Goal: Register for event/course

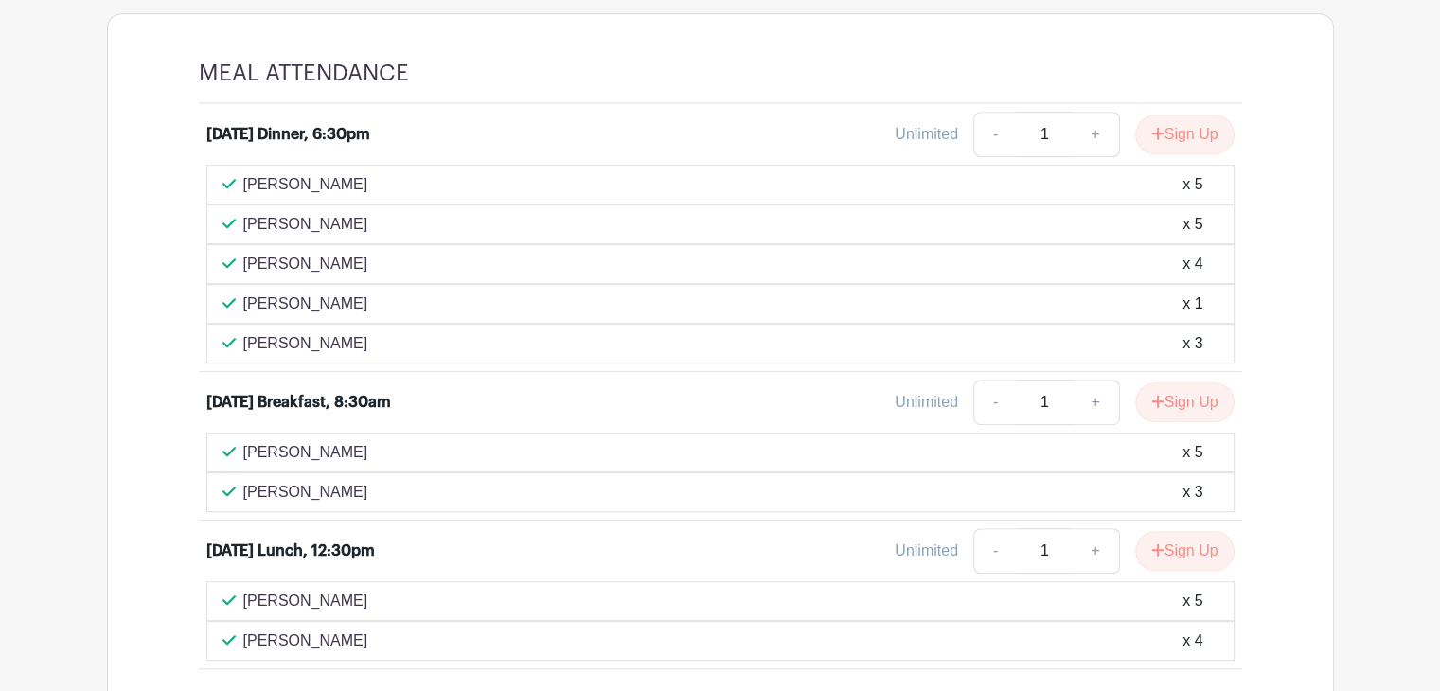
scroll to position [1087, 0]
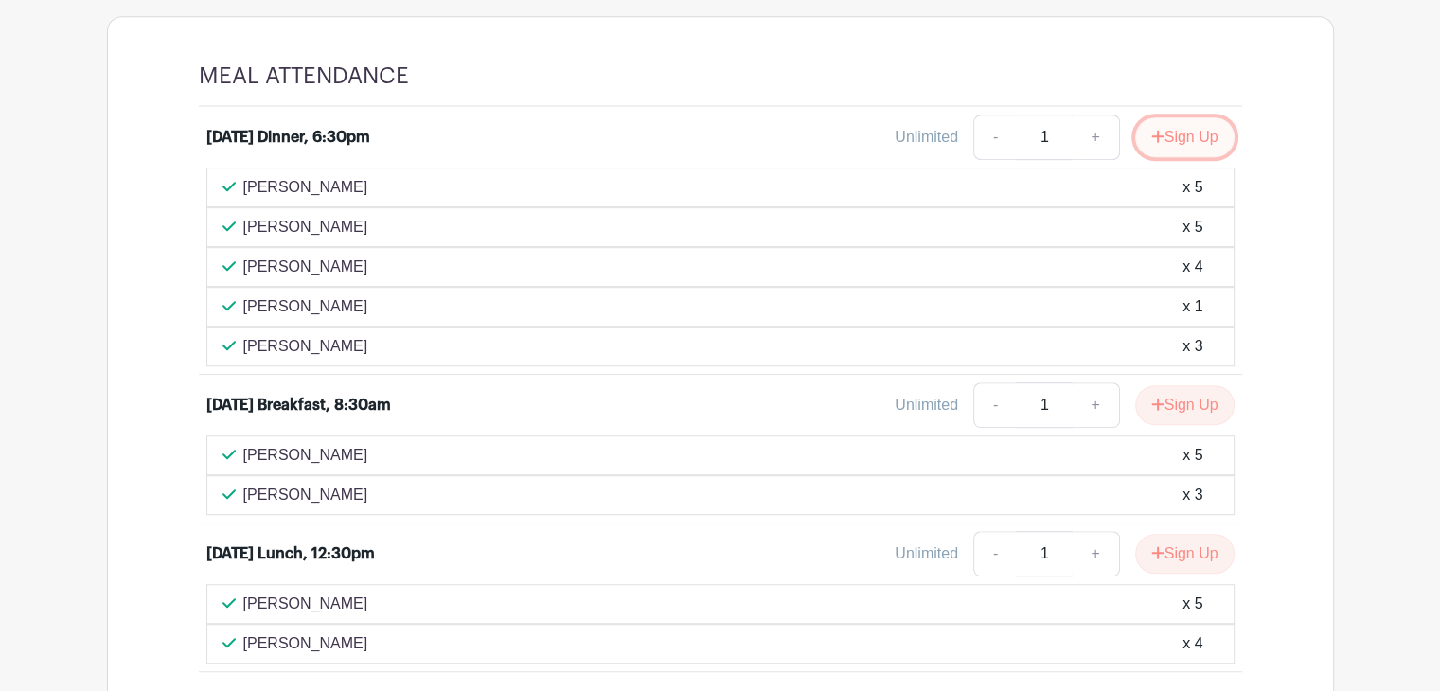
click at [1151, 157] on button "Sign Up" at bounding box center [1184, 137] width 99 height 40
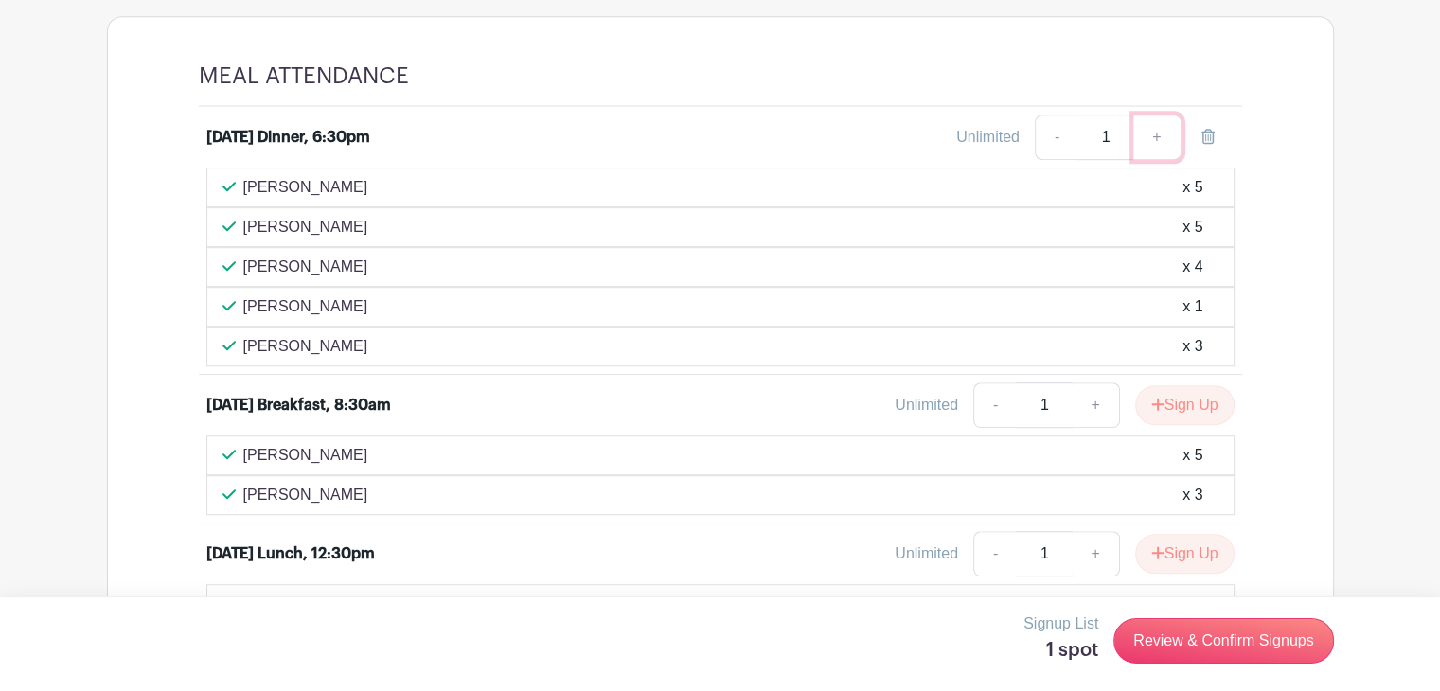
click at [1159, 160] on link "+" at bounding box center [1156, 137] width 47 height 45
type input "2"
click at [1159, 160] on link "+" at bounding box center [1156, 137] width 47 height 45
type input "3"
click at [1159, 160] on link "+" at bounding box center [1156, 137] width 47 height 45
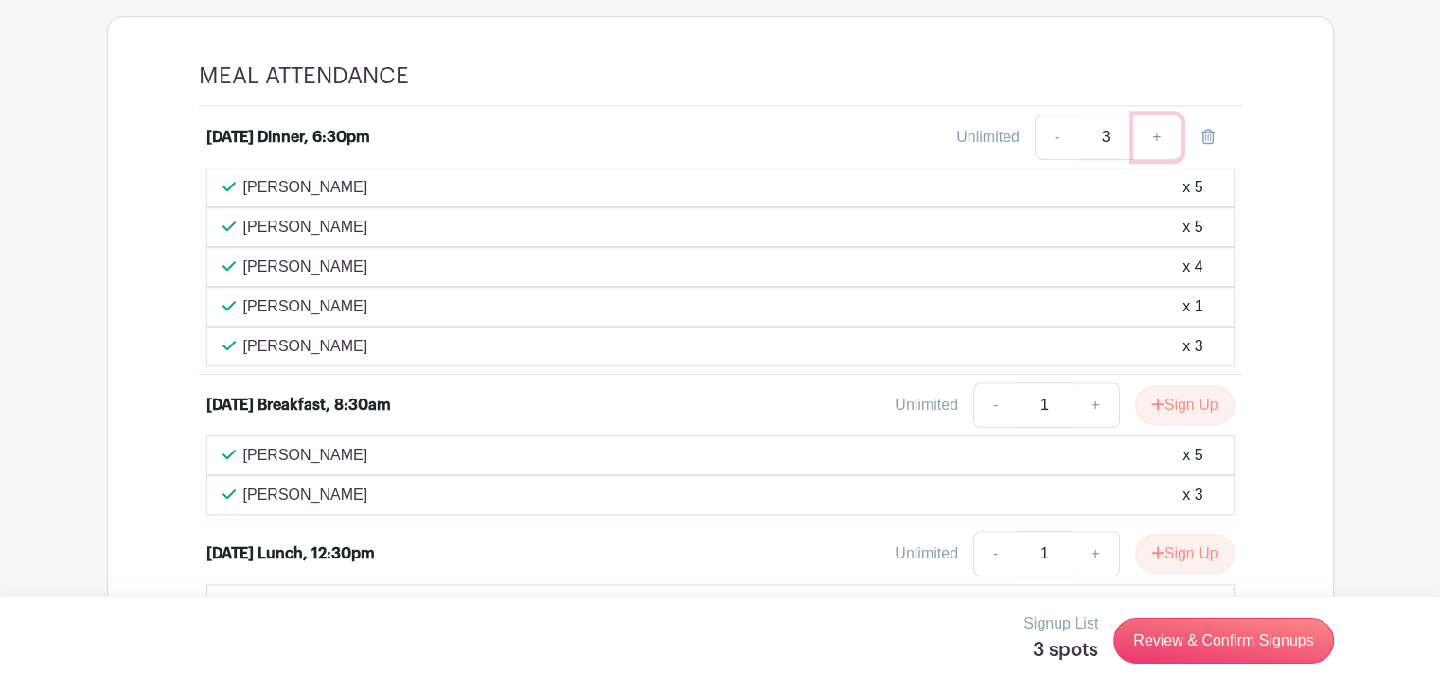
type input "4"
click at [1091, 418] on link "+" at bounding box center [1094, 404] width 47 height 45
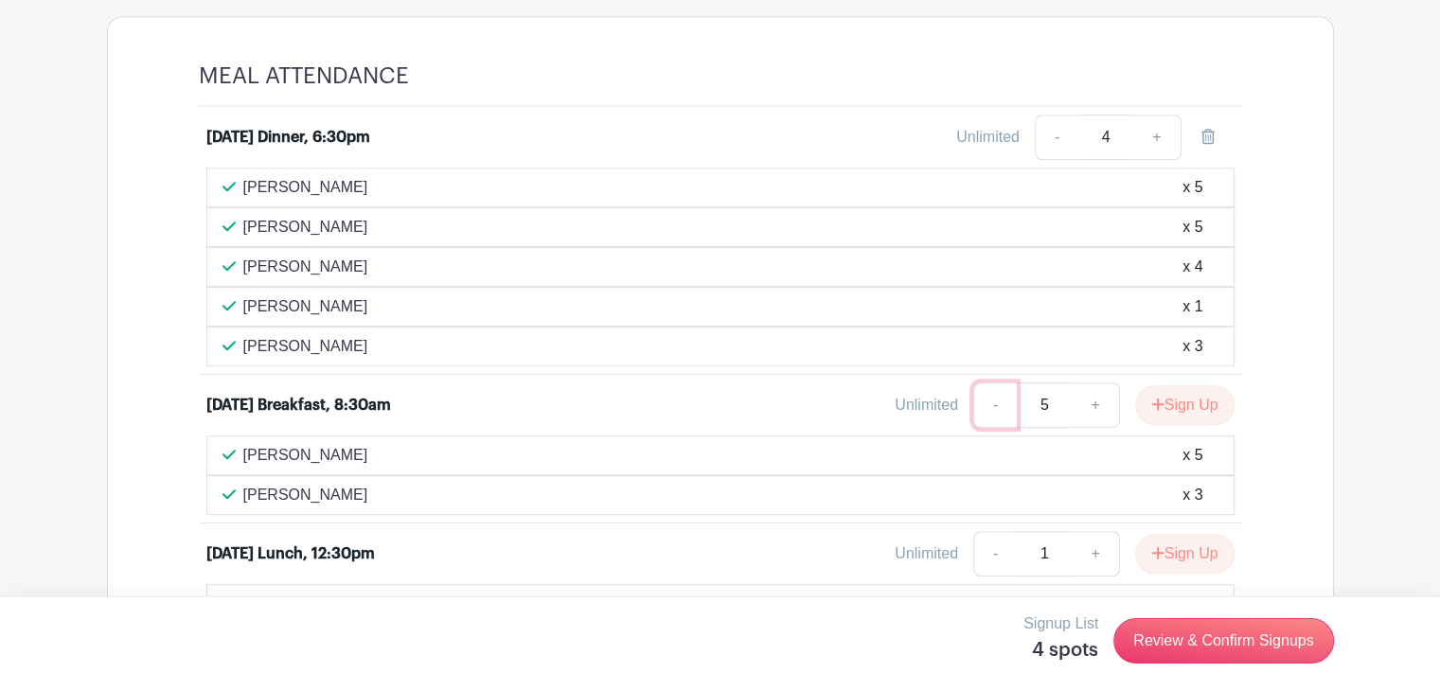
click at [987, 422] on link "-" at bounding box center [995, 404] width 44 height 45
type input "4"
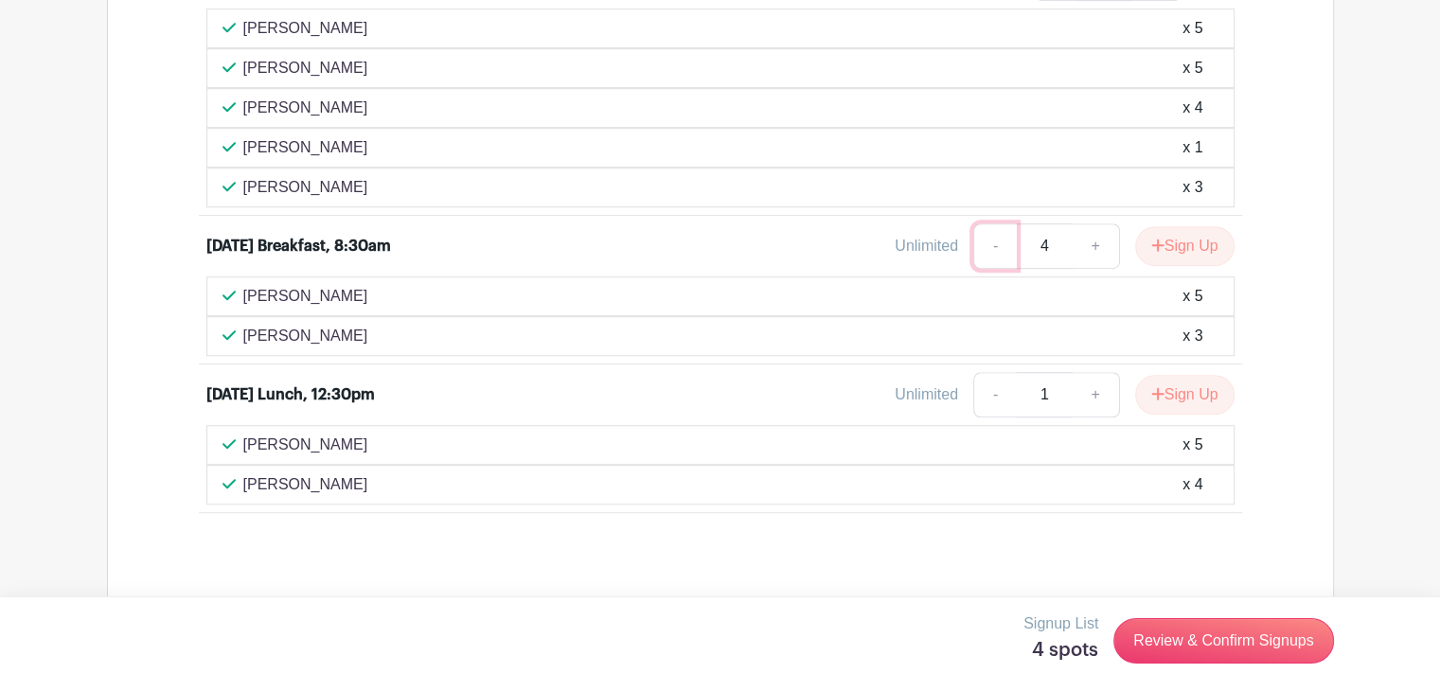
scroll to position [1252, 0]
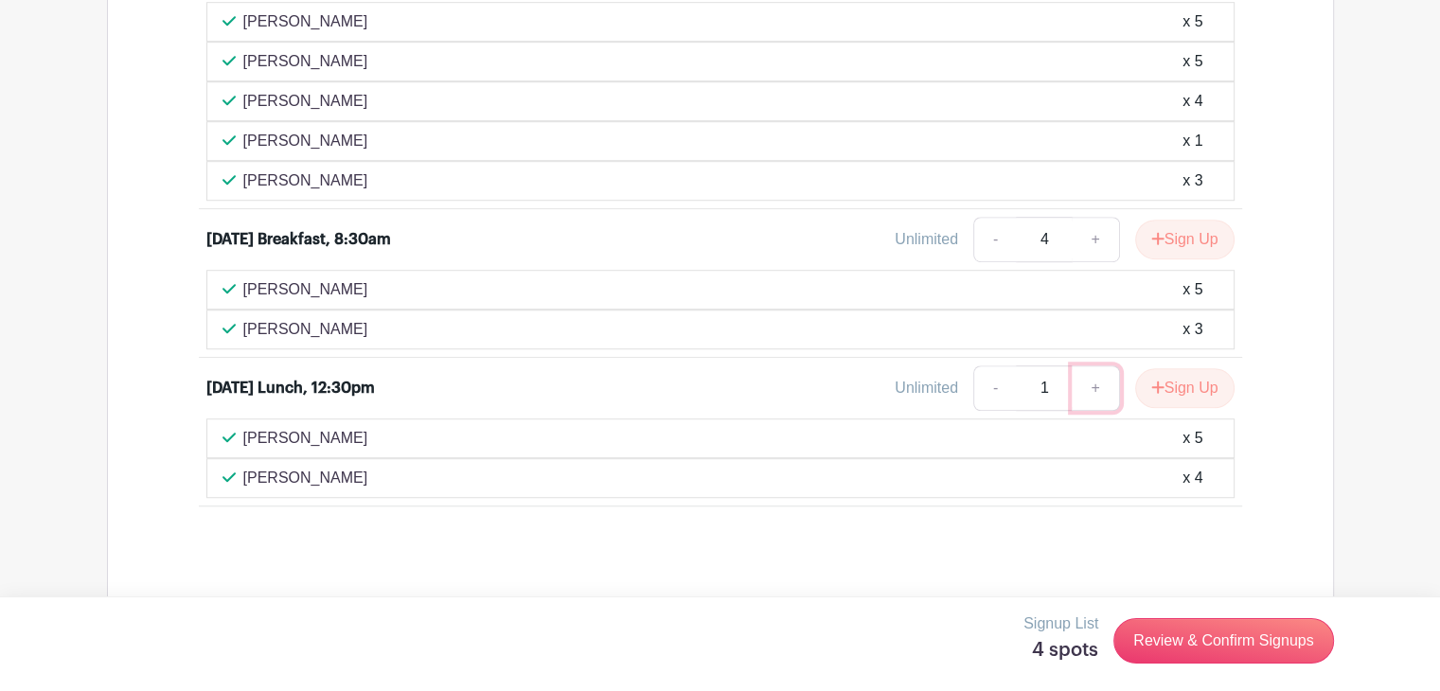
click at [1094, 402] on link "+" at bounding box center [1094, 387] width 47 height 45
type input "4"
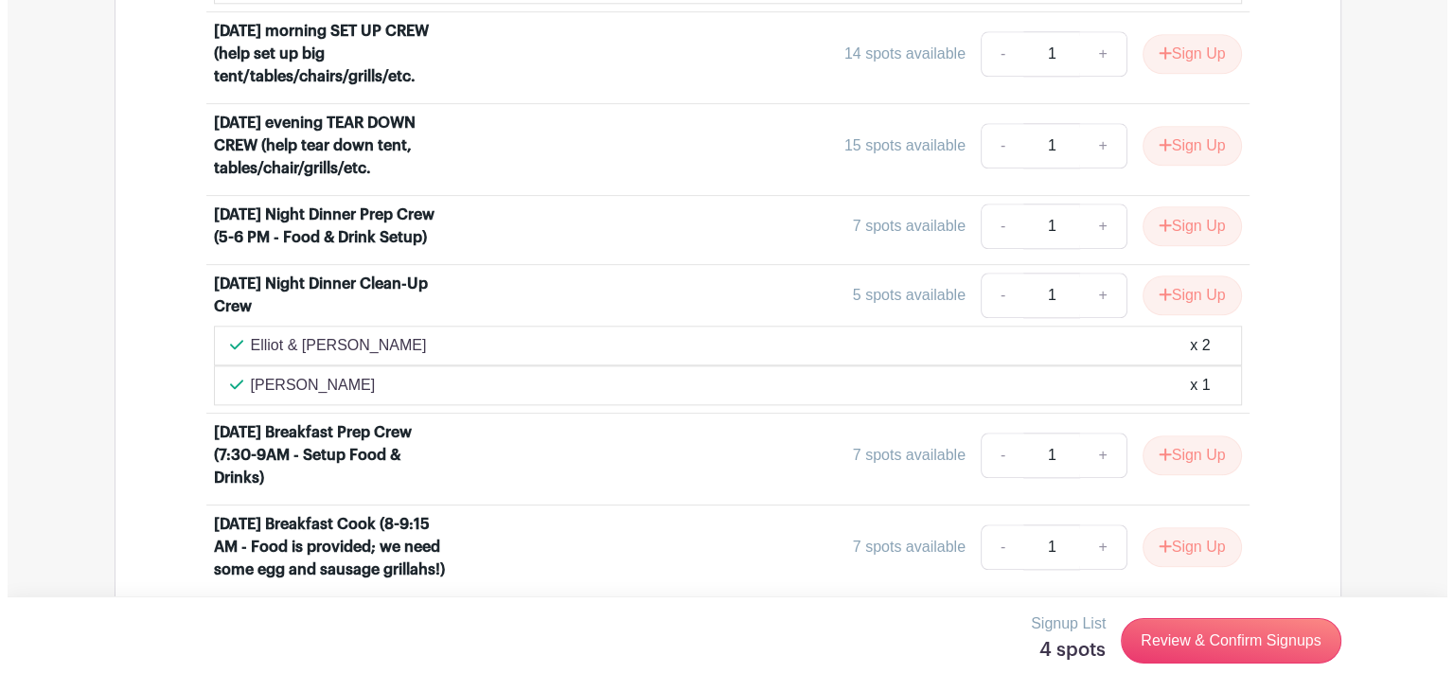
scroll to position [2105, 0]
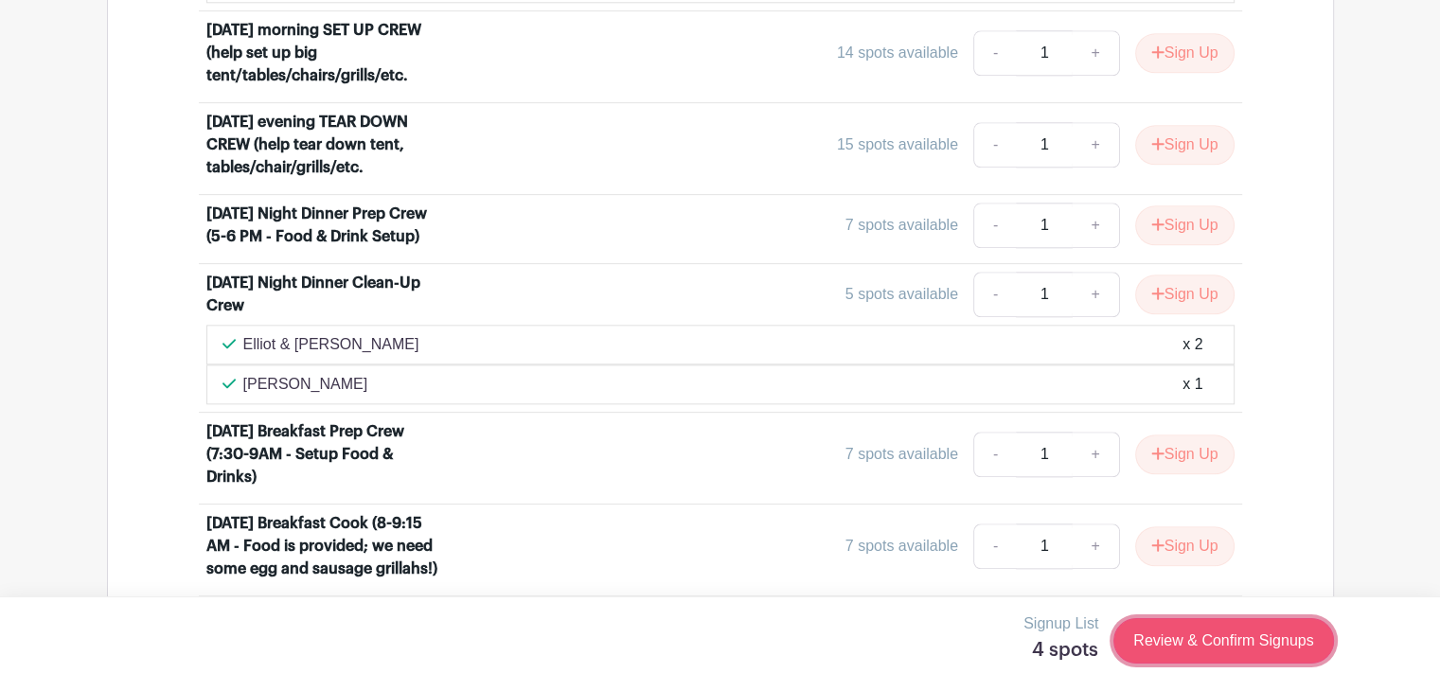
click at [1238, 640] on link "Review & Confirm Signups" at bounding box center [1223, 640] width 220 height 45
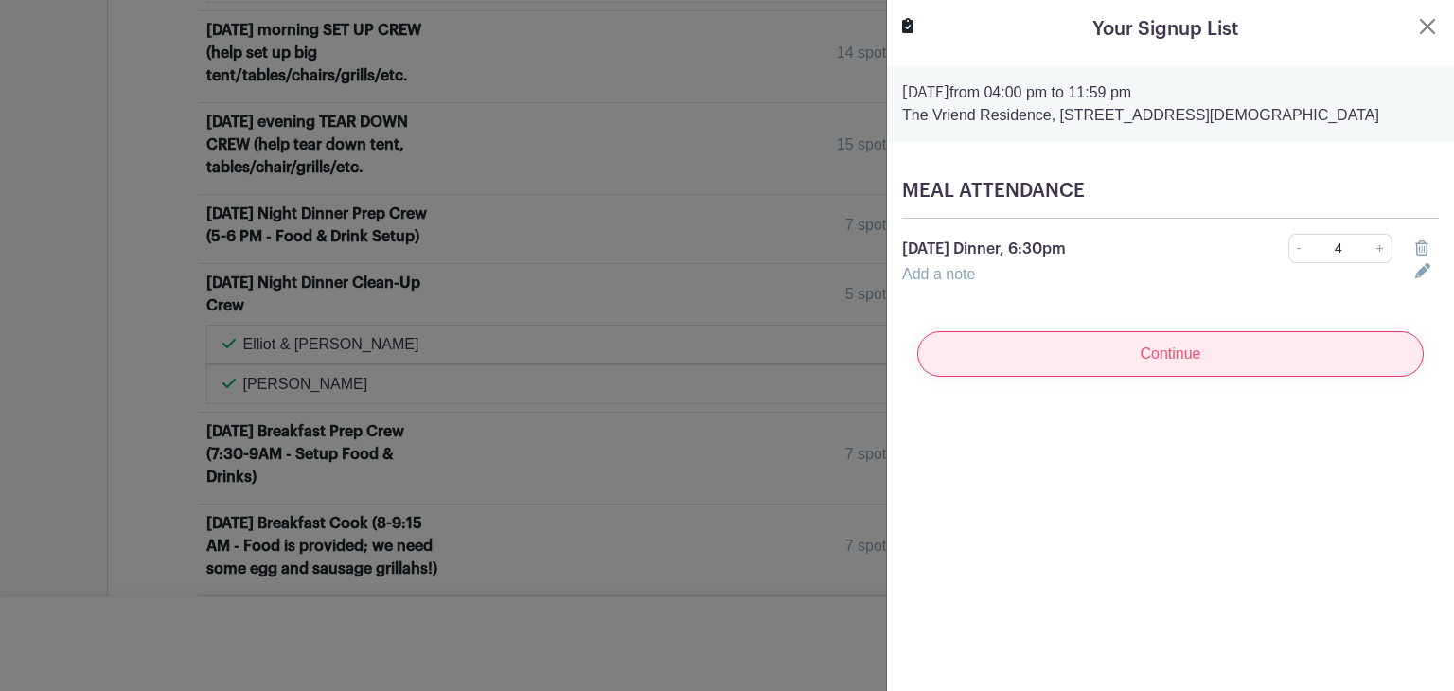
click at [1195, 361] on input "Continue" at bounding box center [1170, 353] width 506 height 45
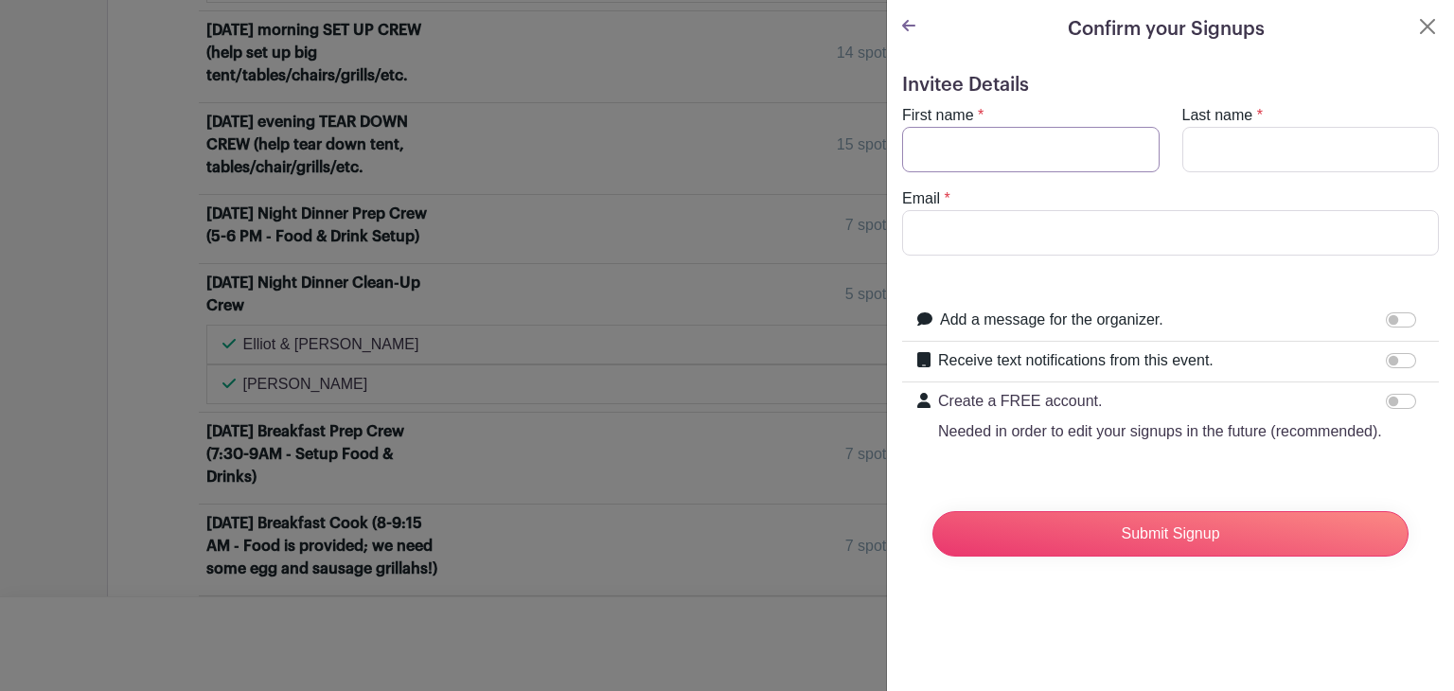
click at [982, 149] on input "First name" at bounding box center [1030, 149] width 257 height 45
type input "Steph"
type input "King"
click at [947, 247] on input "Email" at bounding box center [1170, 232] width 537 height 45
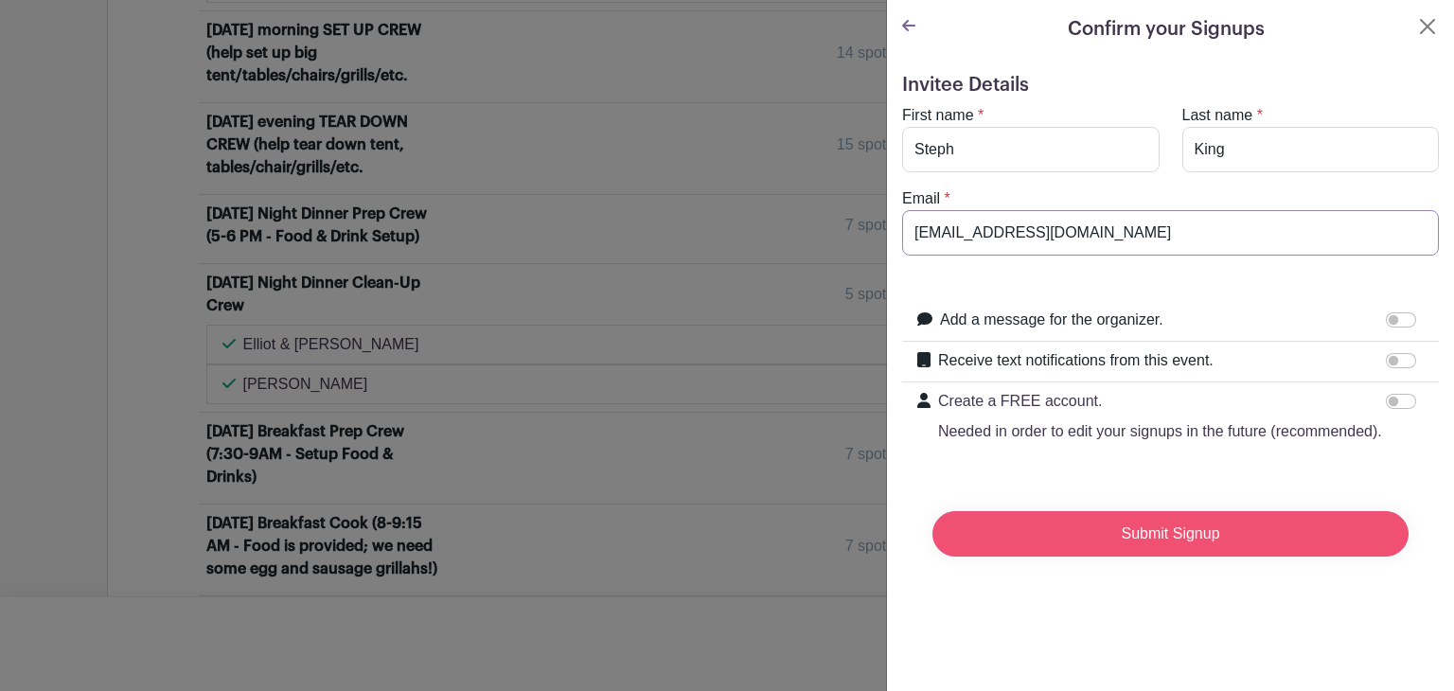
type input "[EMAIL_ADDRESS][DOMAIN_NAME]"
click at [1132, 554] on input "Submit Signup" at bounding box center [1170, 533] width 476 height 45
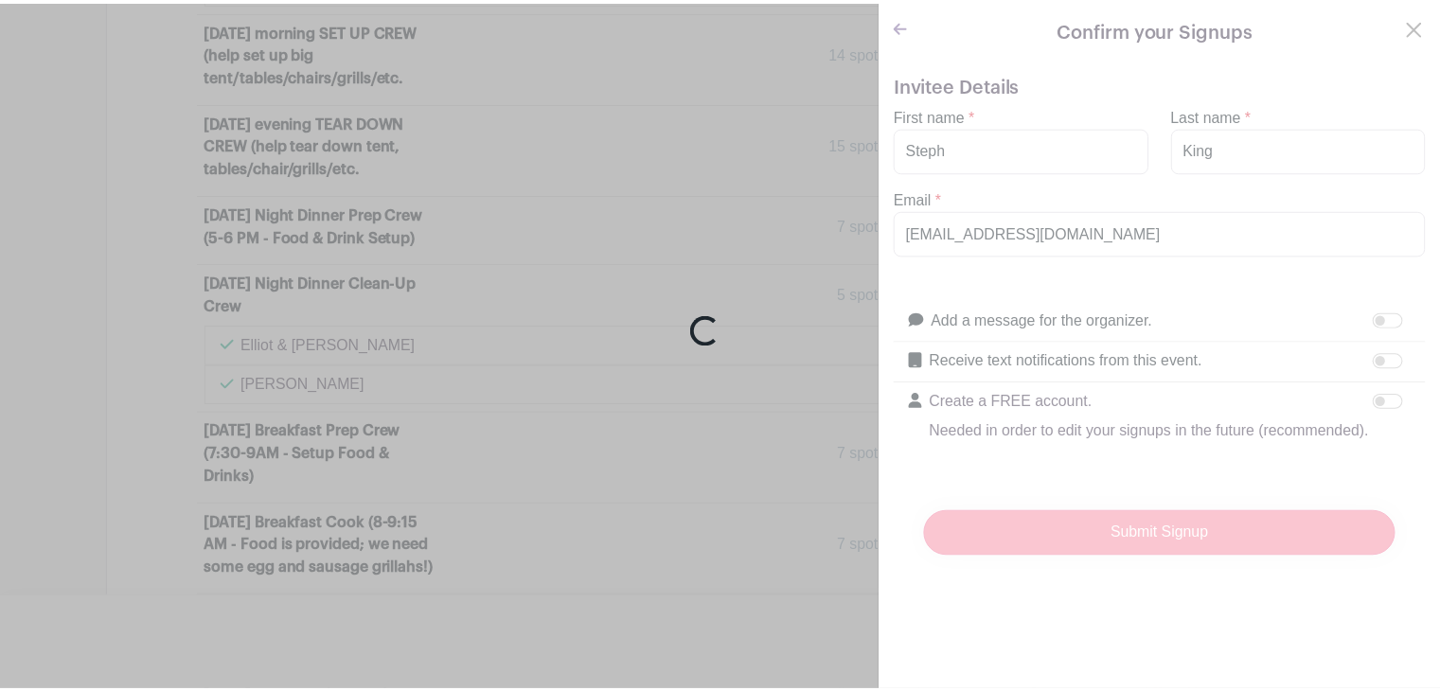
scroll to position [2145, 0]
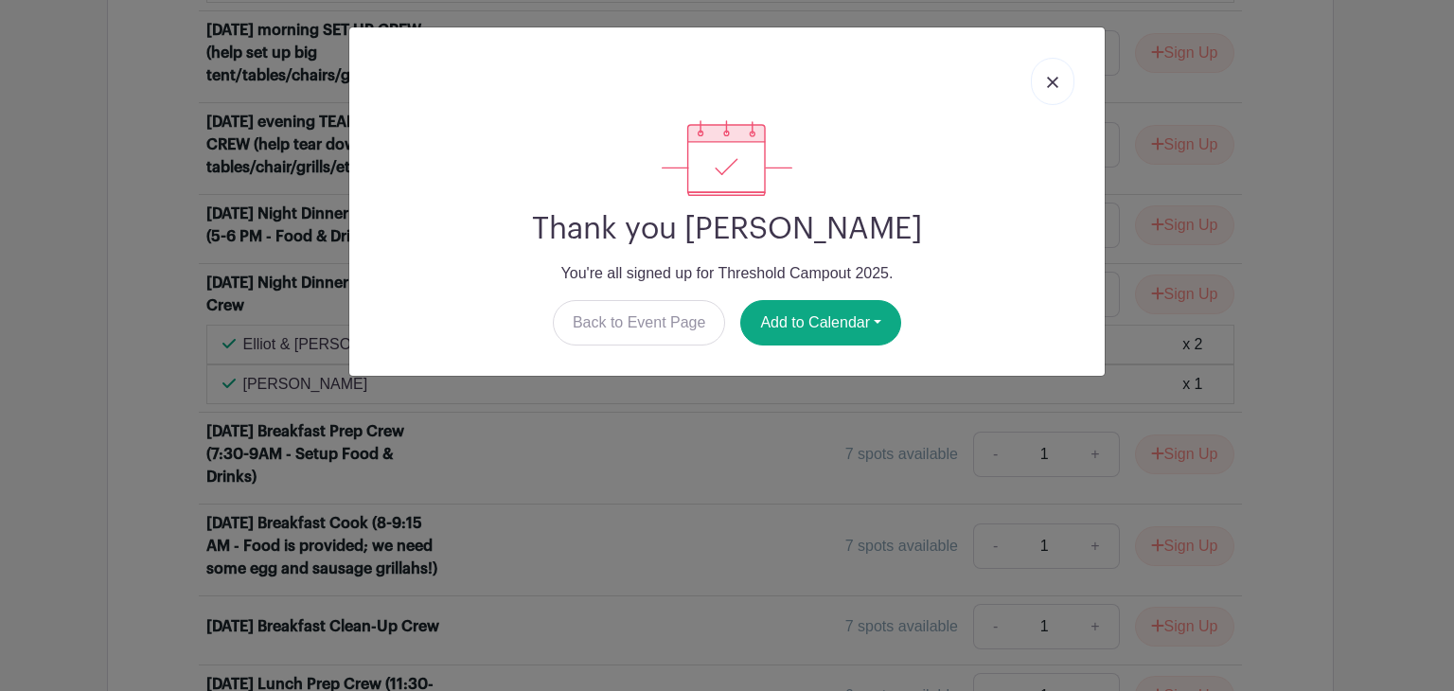
click at [1056, 82] on img at bounding box center [1052, 82] width 11 height 11
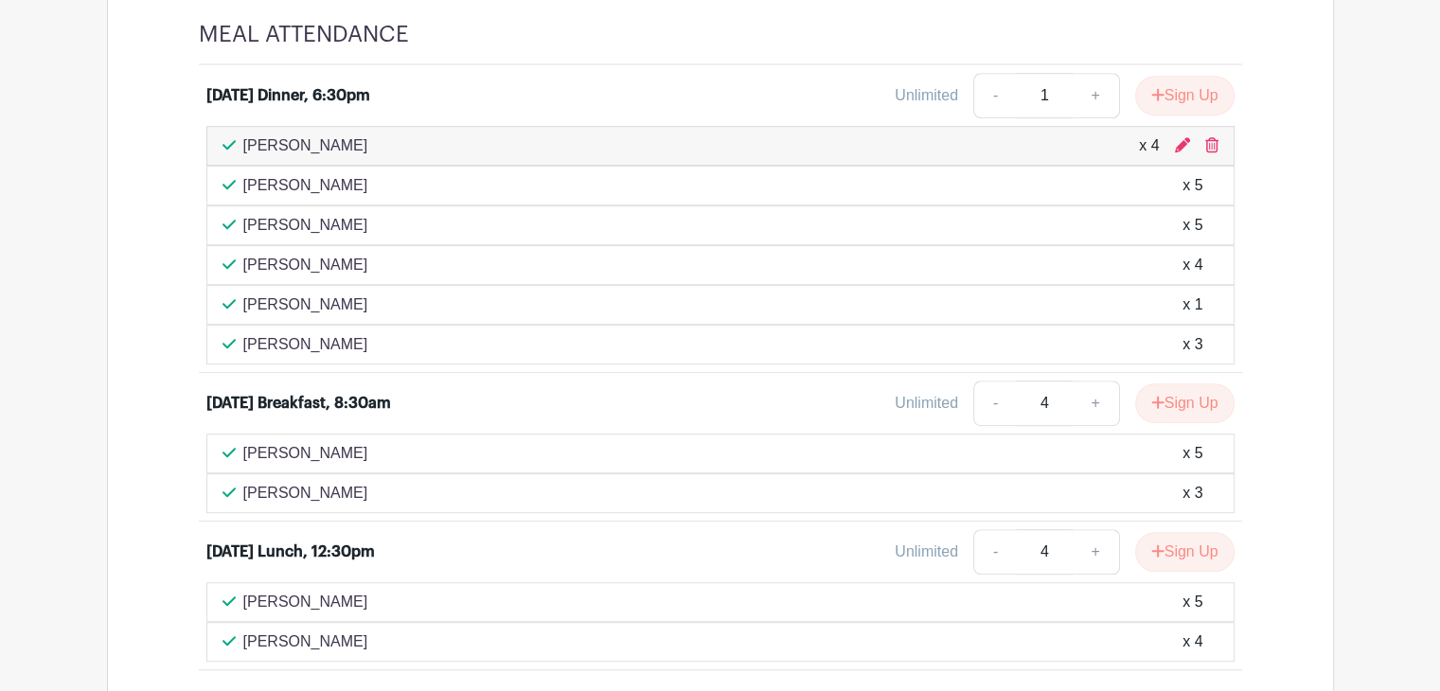
scroll to position [1133, 0]
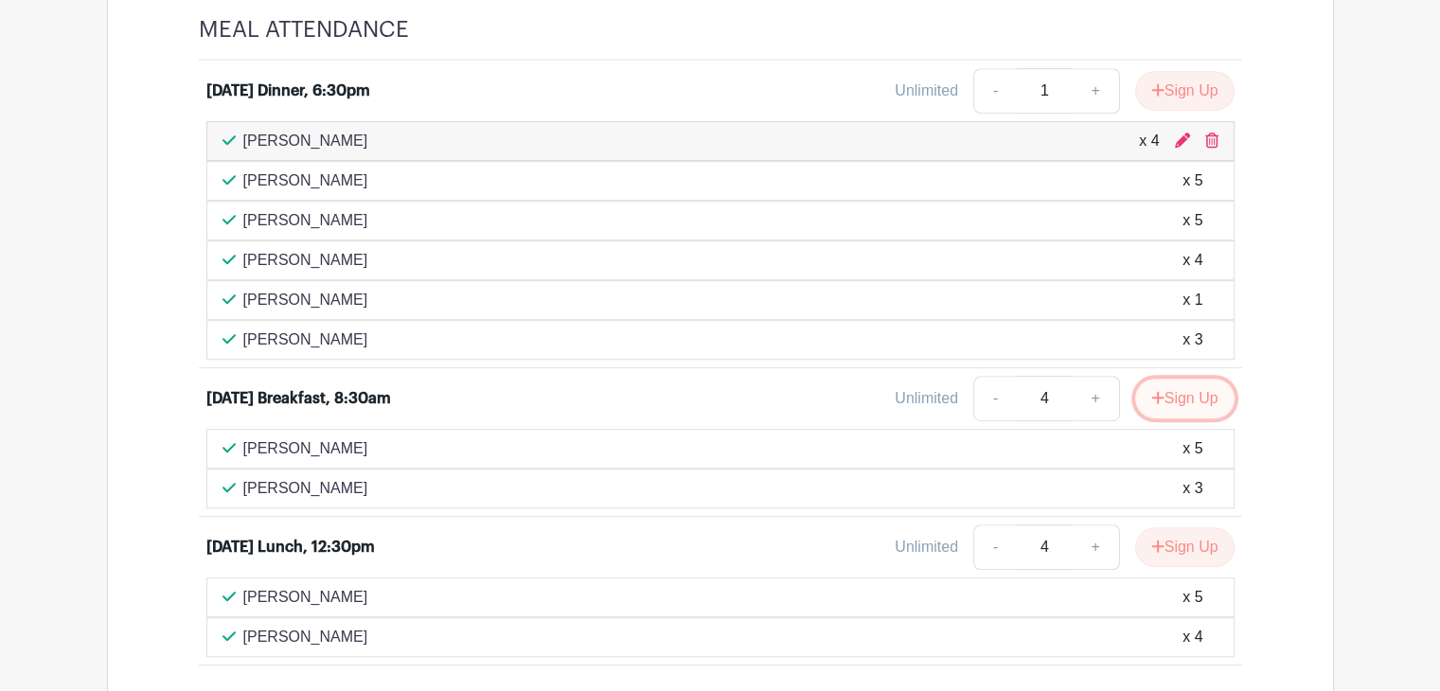
click at [1172, 418] on button "Sign Up" at bounding box center [1184, 399] width 99 height 40
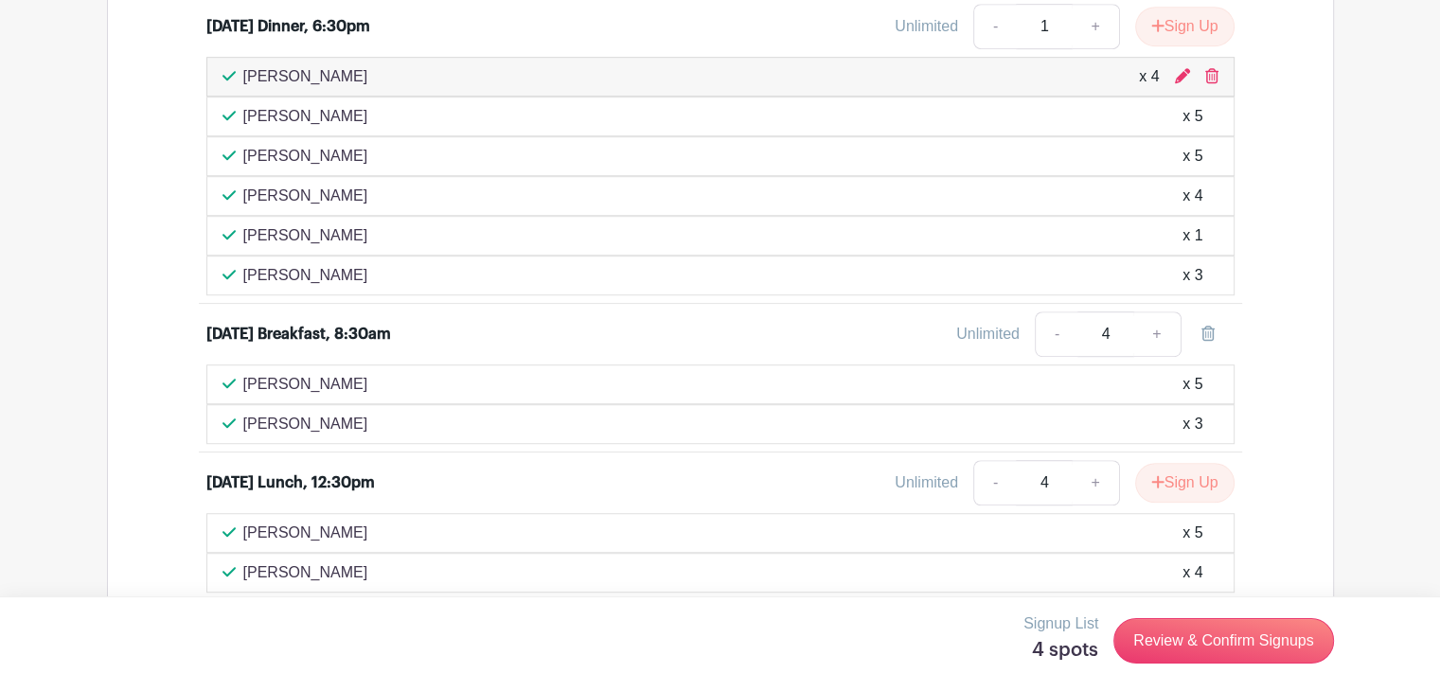
scroll to position [1200, 0]
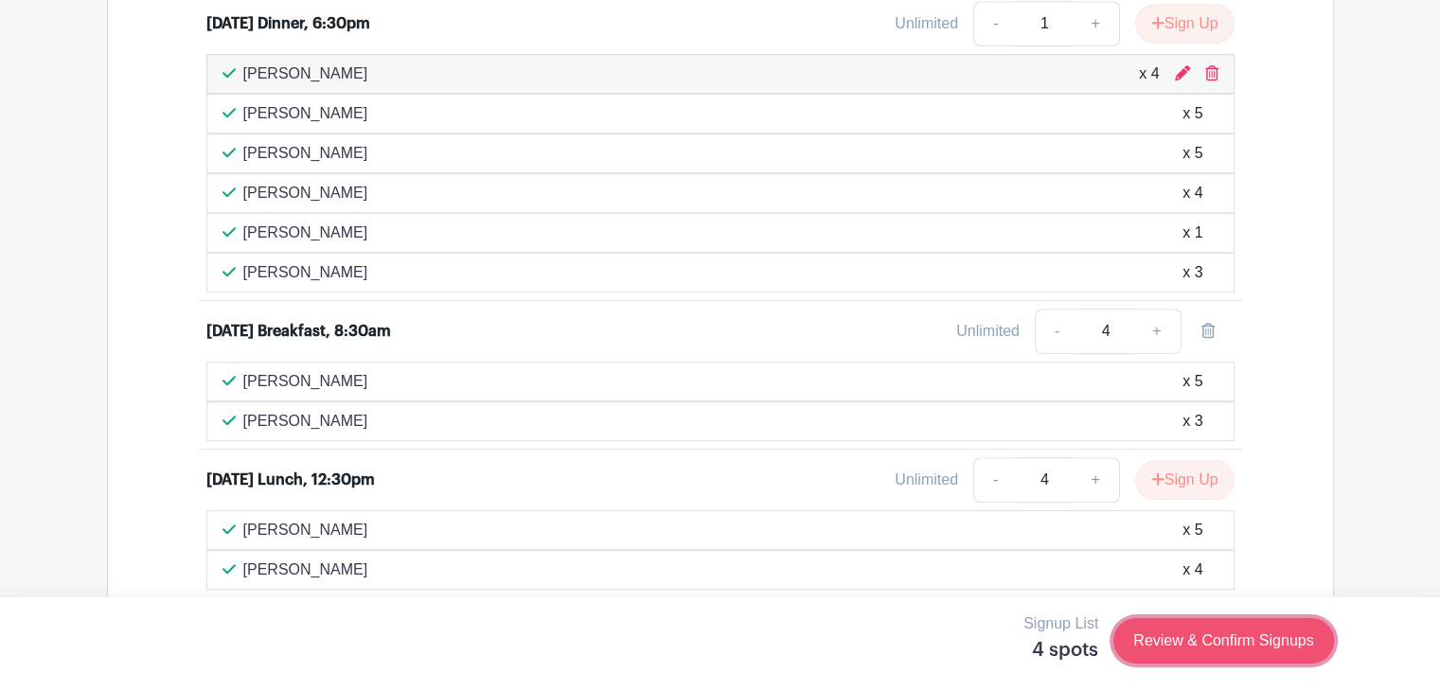
click at [1211, 641] on link "Review & Confirm Signups" at bounding box center [1223, 640] width 220 height 45
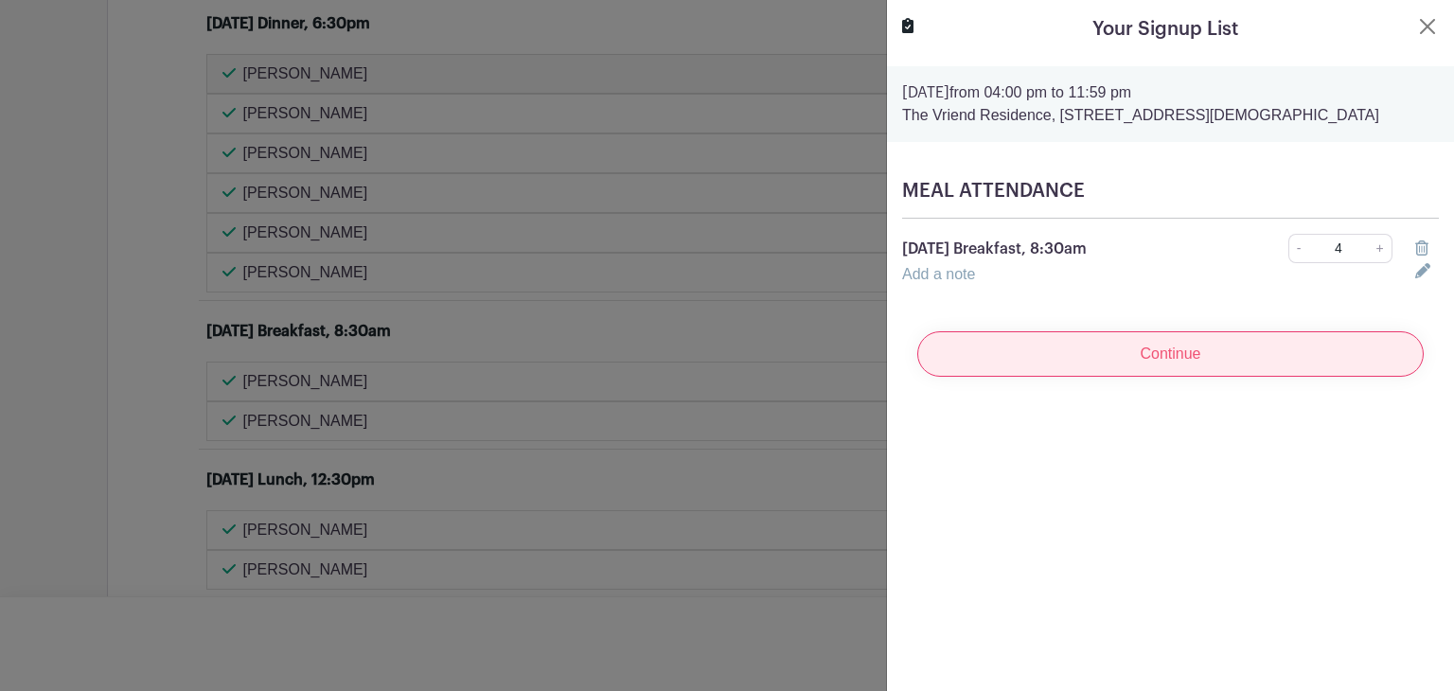
click at [1177, 363] on input "Continue" at bounding box center [1170, 353] width 506 height 45
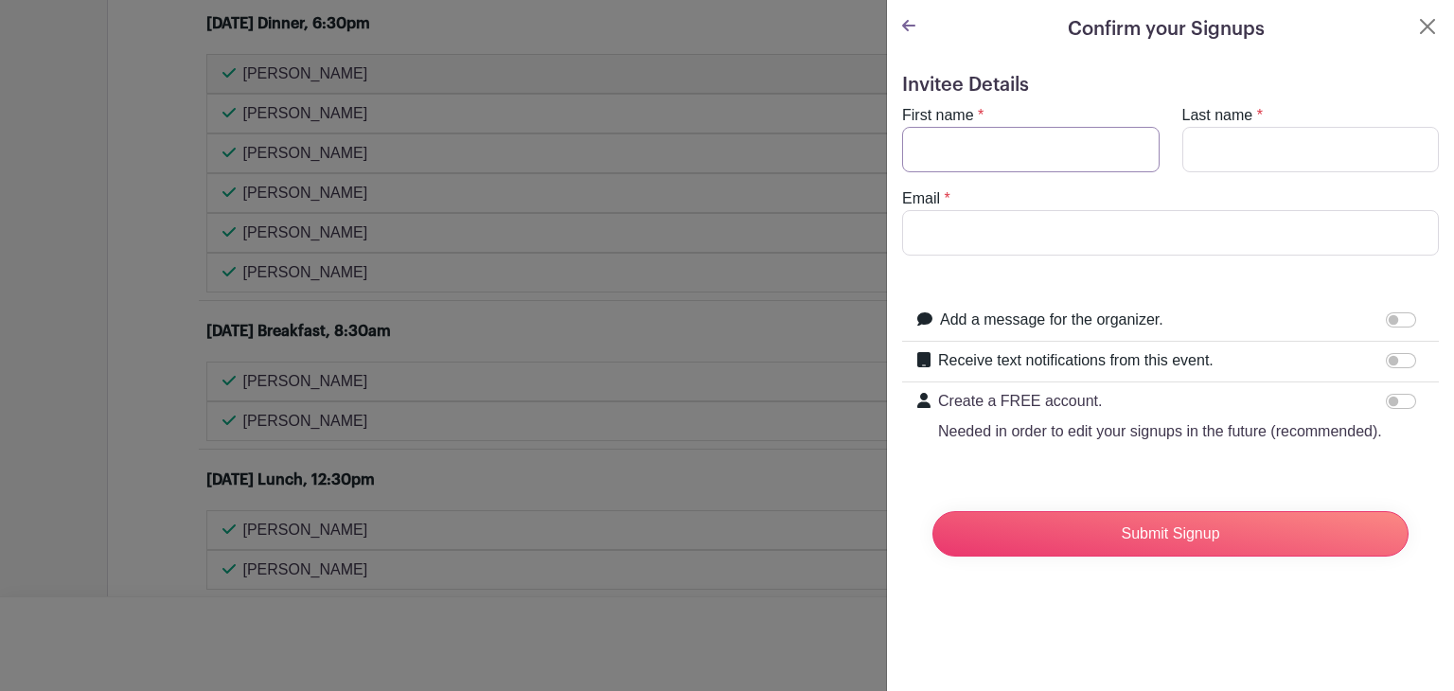
click at [1026, 150] on input "First name" at bounding box center [1030, 149] width 257 height 45
type input "Steph"
type input "King"
click at [1003, 234] on input "Email" at bounding box center [1170, 232] width 537 height 45
type input "[EMAIL_ADDRESS][DOMAIN_NAME]"
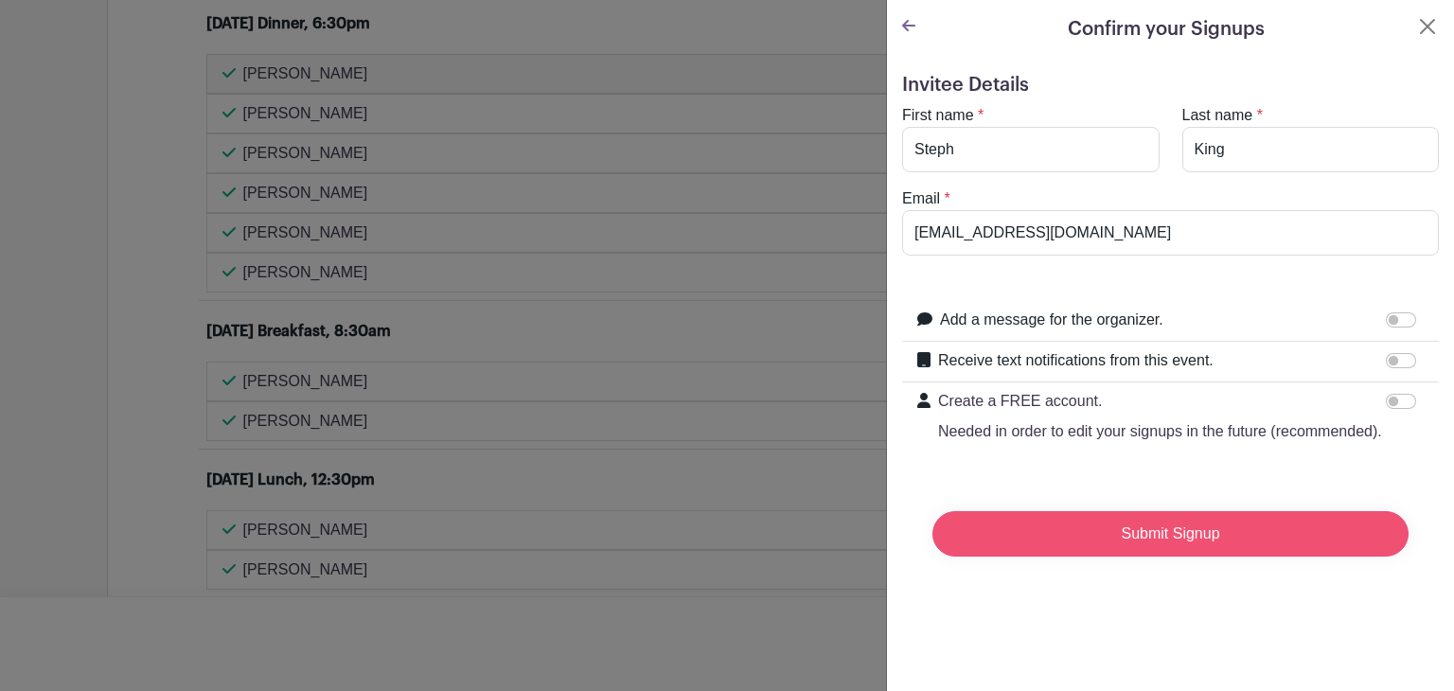
click at [1189, 553] on input "Submit Signup" at bounding box center [1170, 533] width 476 height 45
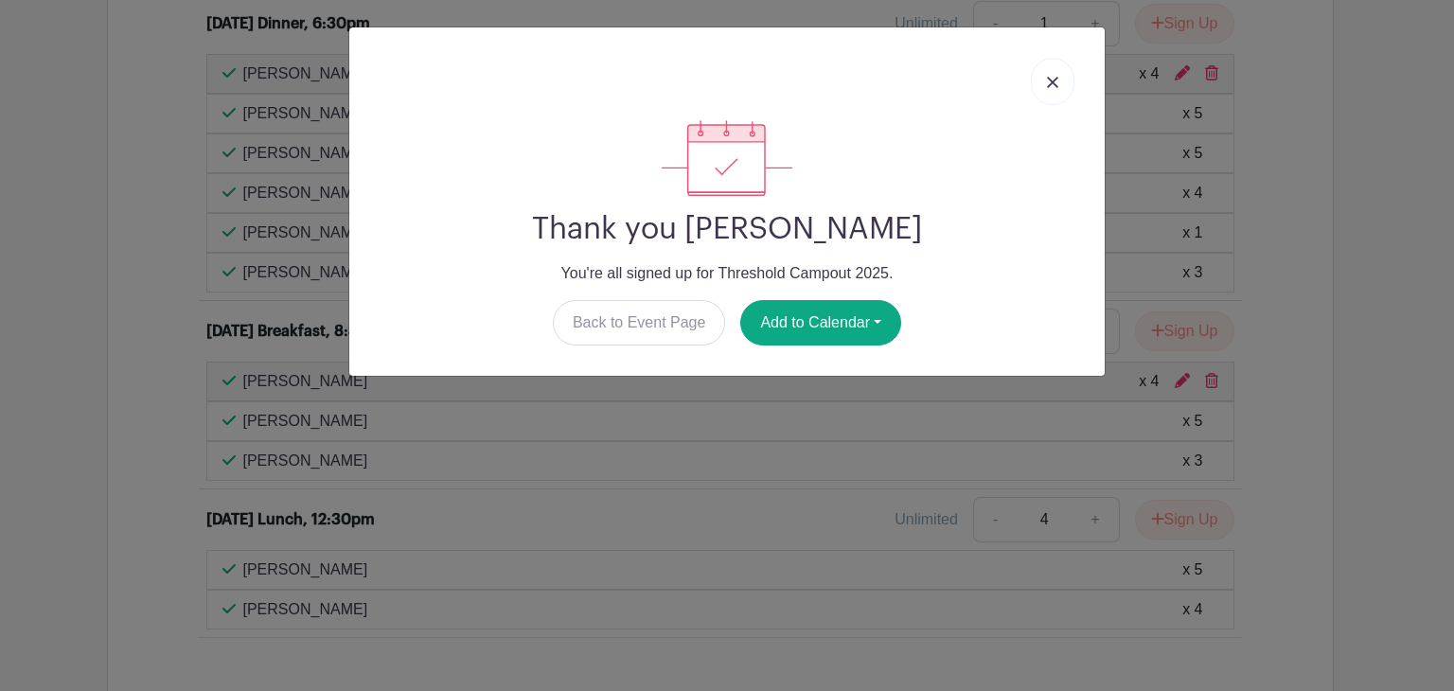
click at [1046, 84] on link at bounding box center [1053, 81] width 44 height 47
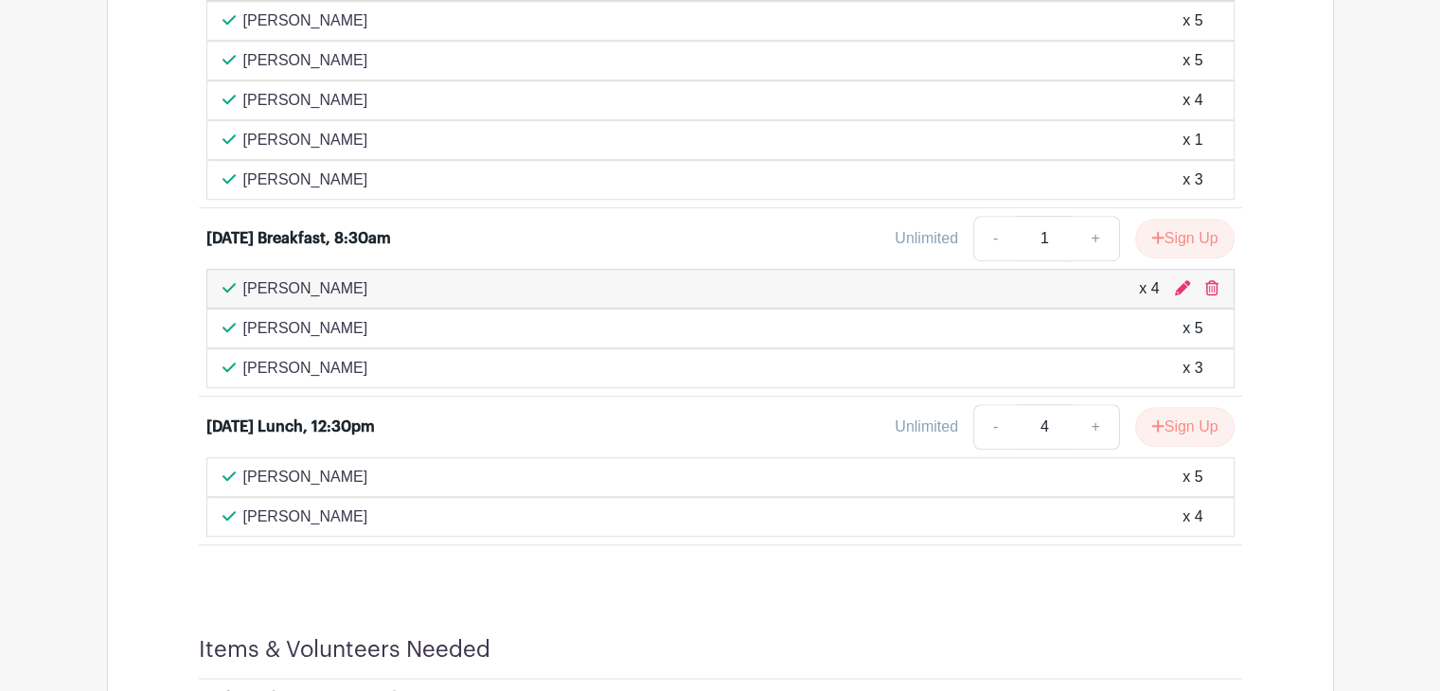
scroll to position [1295, 0]
click at [1155, 432] on icon "submit" at bounding box center [1157, 423] width 13 height 15
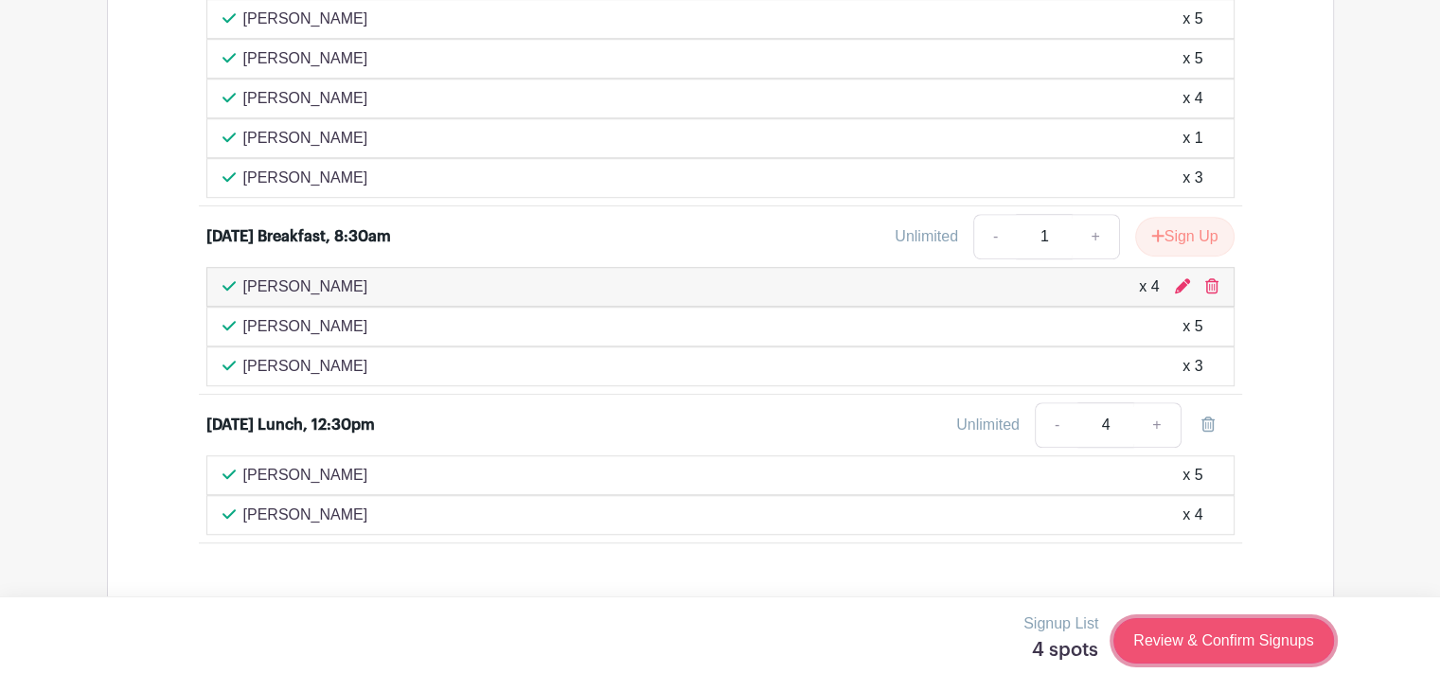
click at [1219, 629] on link "Review & Confirm Signups" at bounding box center [1223, 640] width 220 height 45
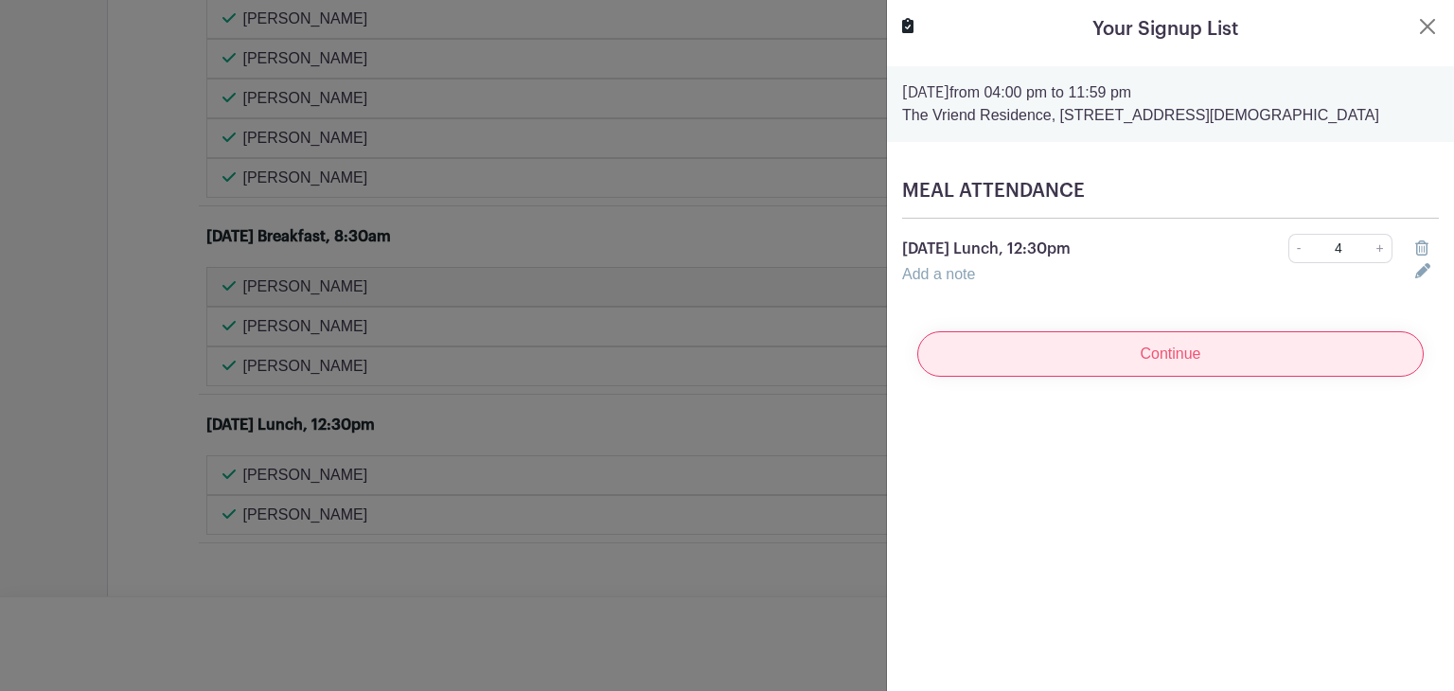
click at [1168, 345] on input "Continue" at bounding box center [1170, 353] width 506 height 45
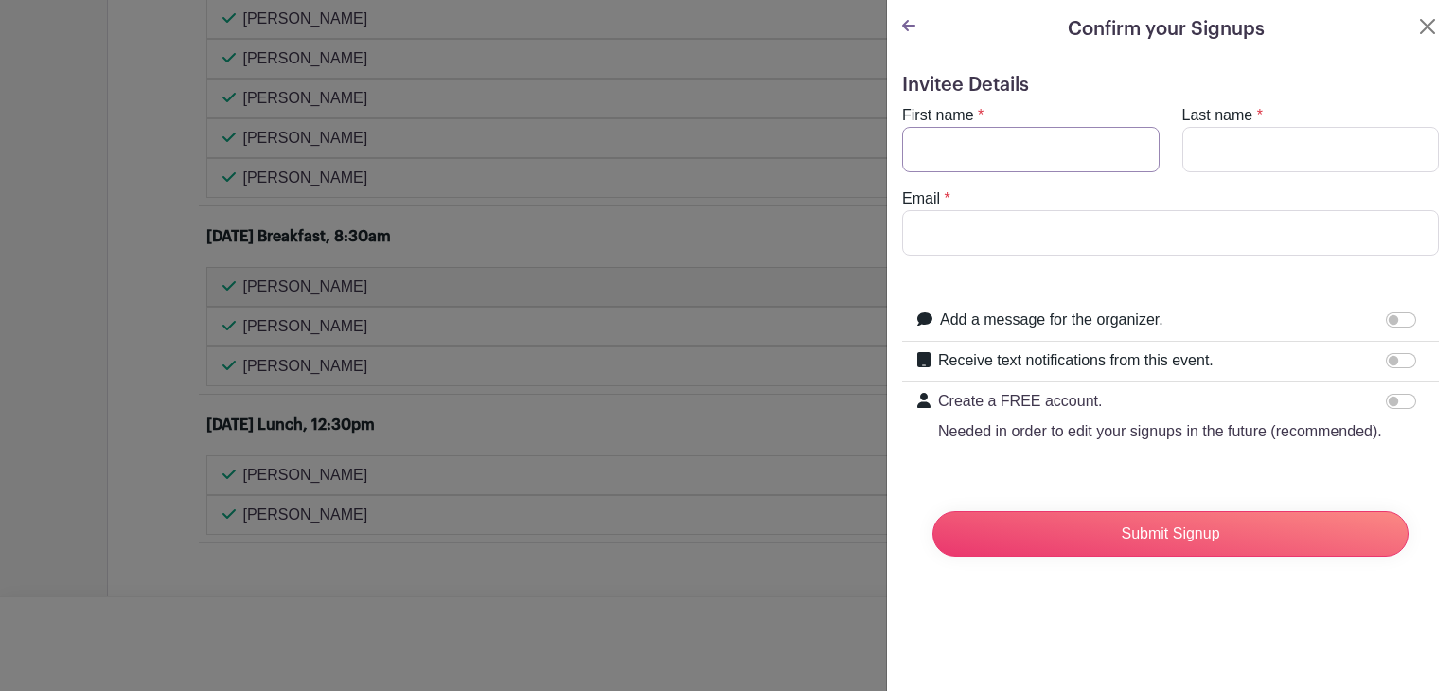
click at [1028, 145] on input "First name" at bounding box center [1030, 149] width 257 height 45
type input "Steph"
type input "King"
click at [985, 244] on input "Email" at bounding box center [1170, 232] width 537 height 45
type input "[EMAIL_ADDRESS][DOMAIN_NAME]"
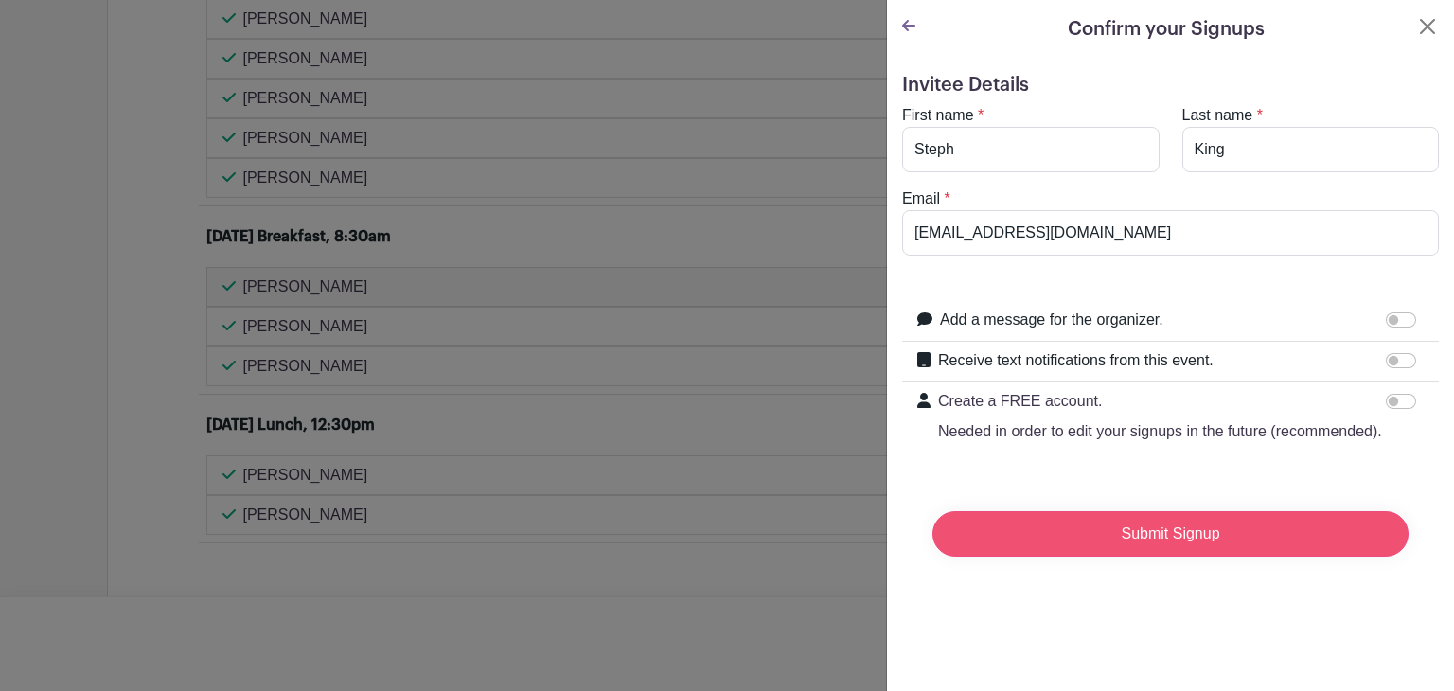
click at [1142, 557] on input "Submit Signup" at bounding box center [1170, 533] width 476 height 45
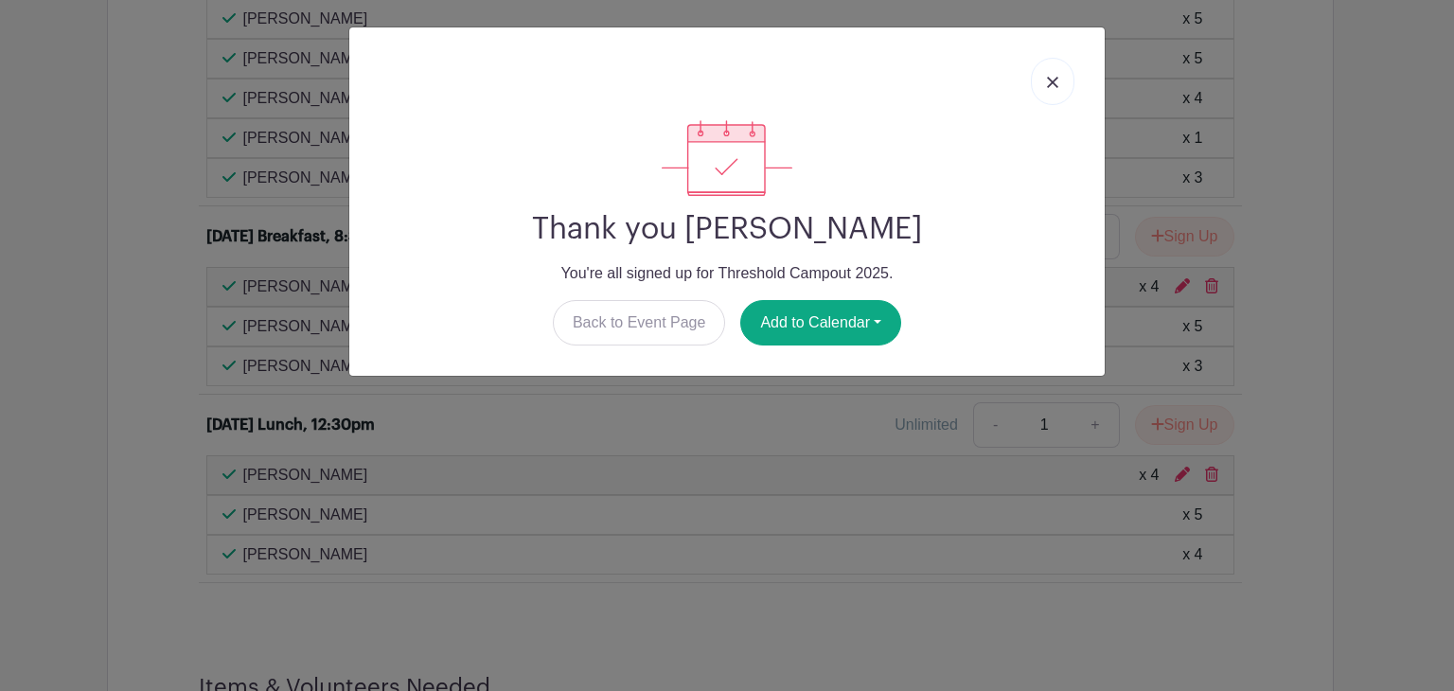
click at [1057, 81] on img at bounding box center [1052, 82] width 11 height 11
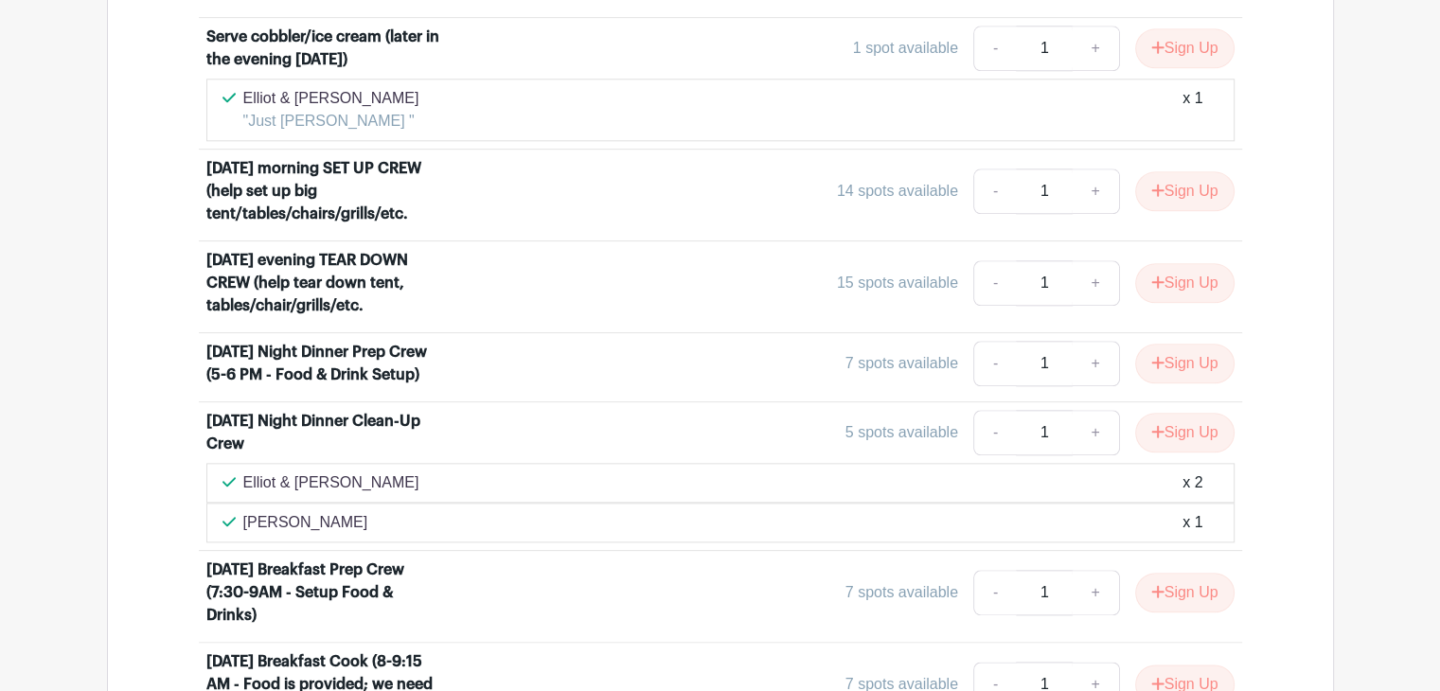
scroll to position [2086, 0]
